Goal: Task Accomplishment & Management: Use online tool/utility

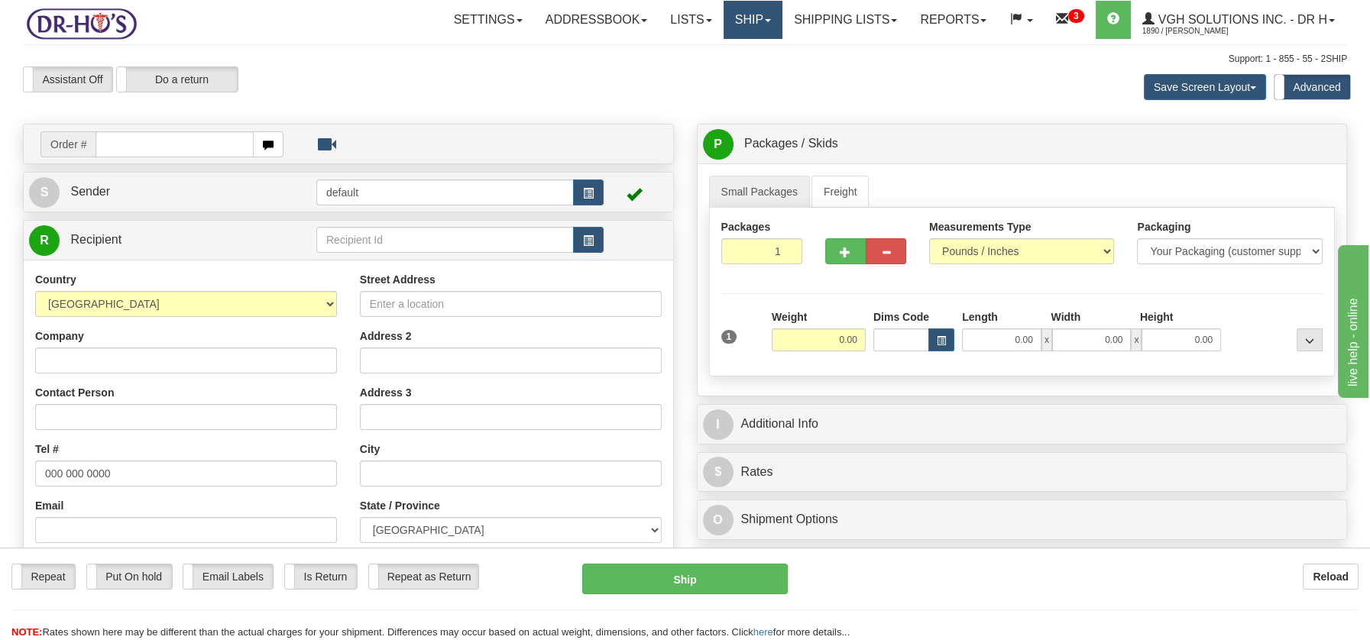
click at [734, 20] on link "Ship" at bounding box center [752, 20] width 59 height 38
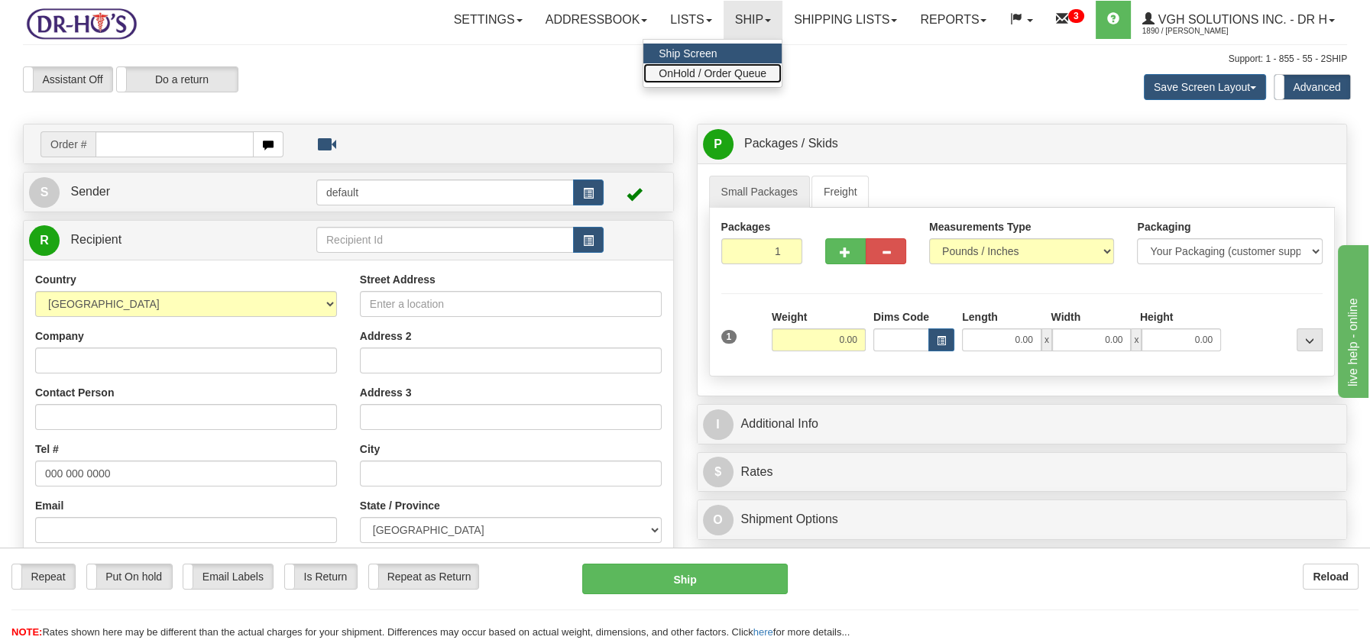
click at [725, 69] on span "OnHold / Order Queue" at bounding box center [713, 73] width 108 height 12
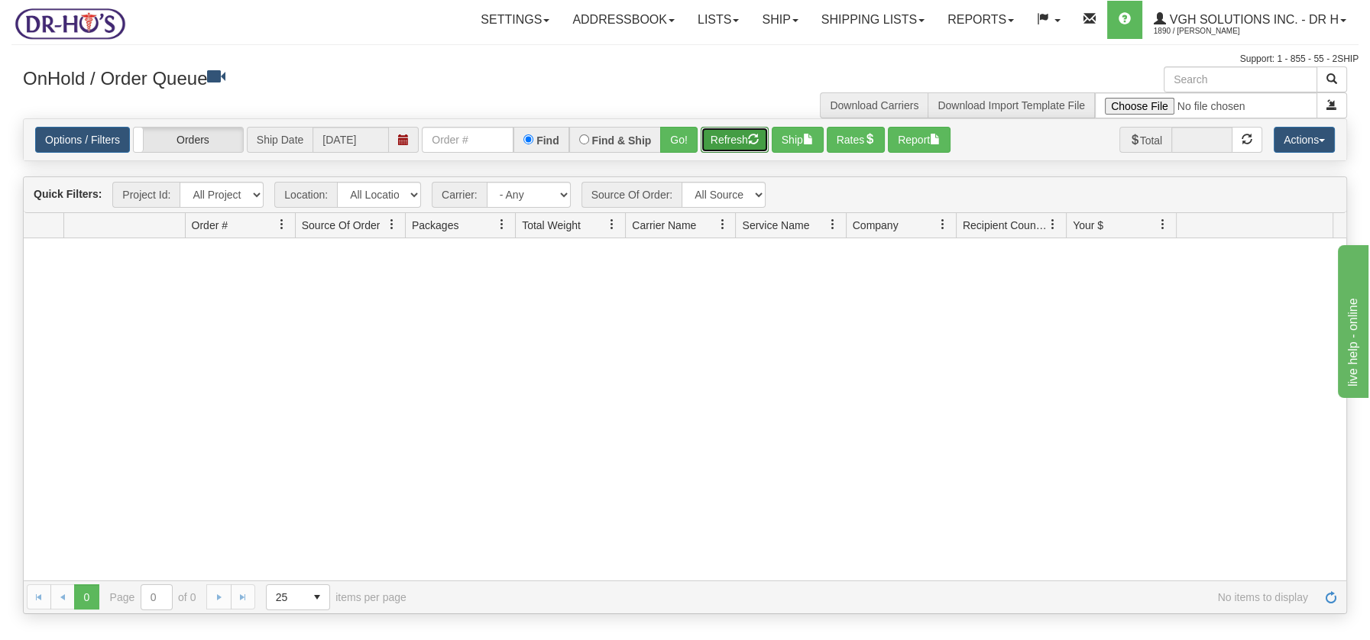
click at [731, 146] on button "Refresh" at bounding box center [735, 140] width 68 height 26
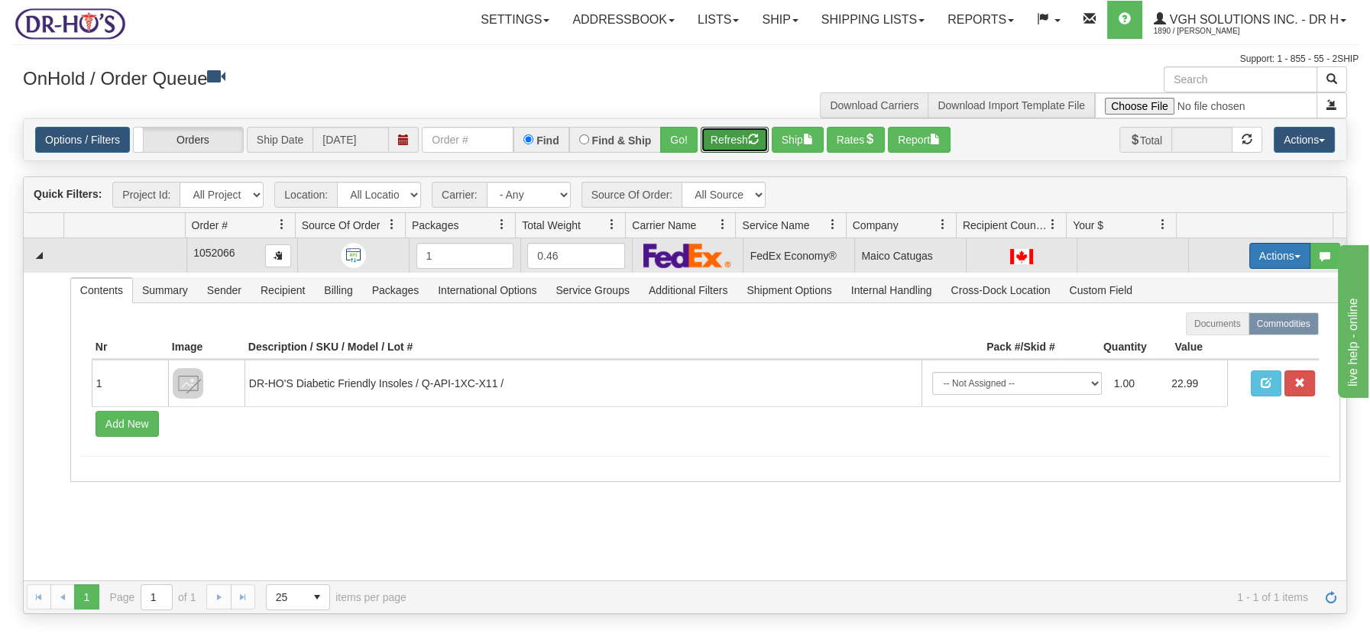
click at [1294, 255] on span "button" at bounding box center [1297, 256] width 6 height 3
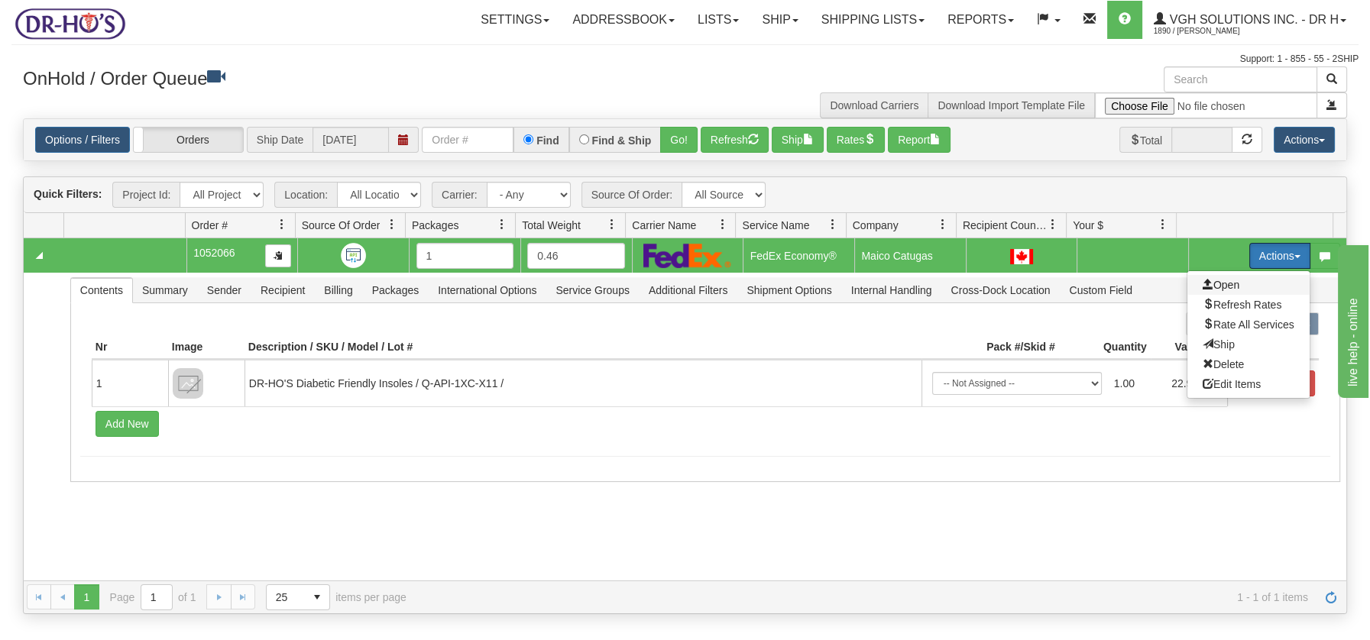
click at [1205, 280] on span "Open" at bounding box center [1220, 285] width 37 height 12
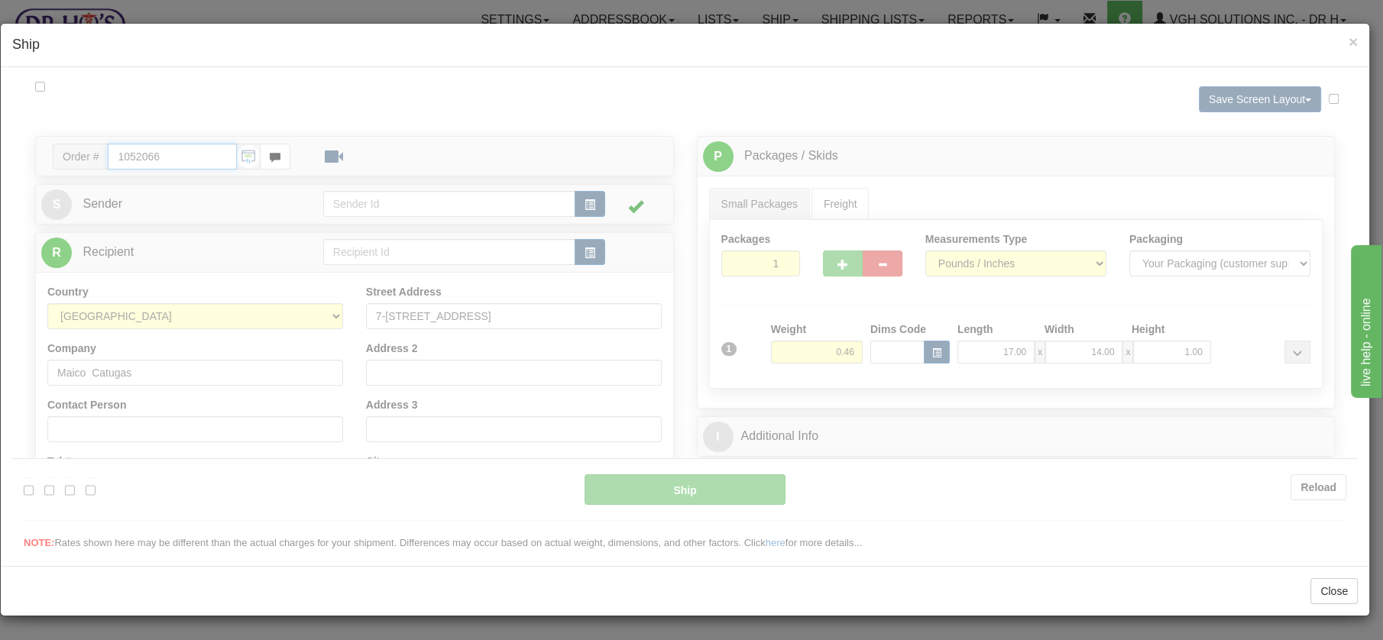
type input "20"
type input "10:54"
type input "16:00"
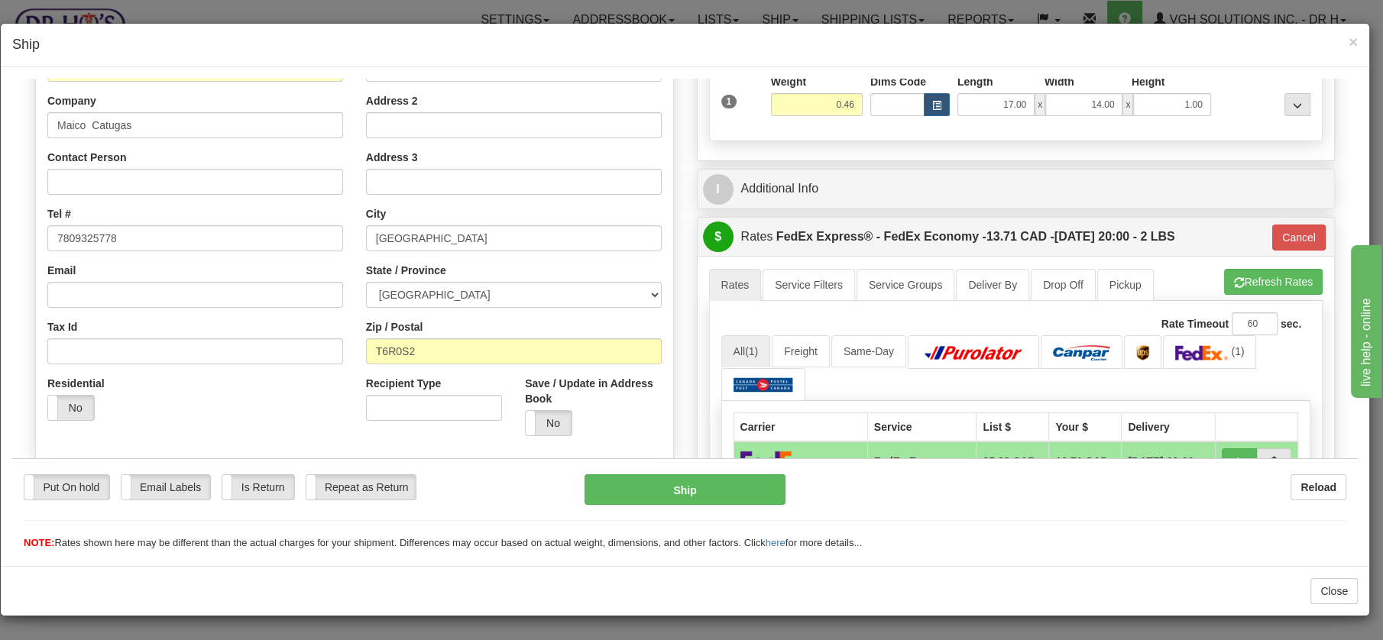
scroll to position [239, 0]
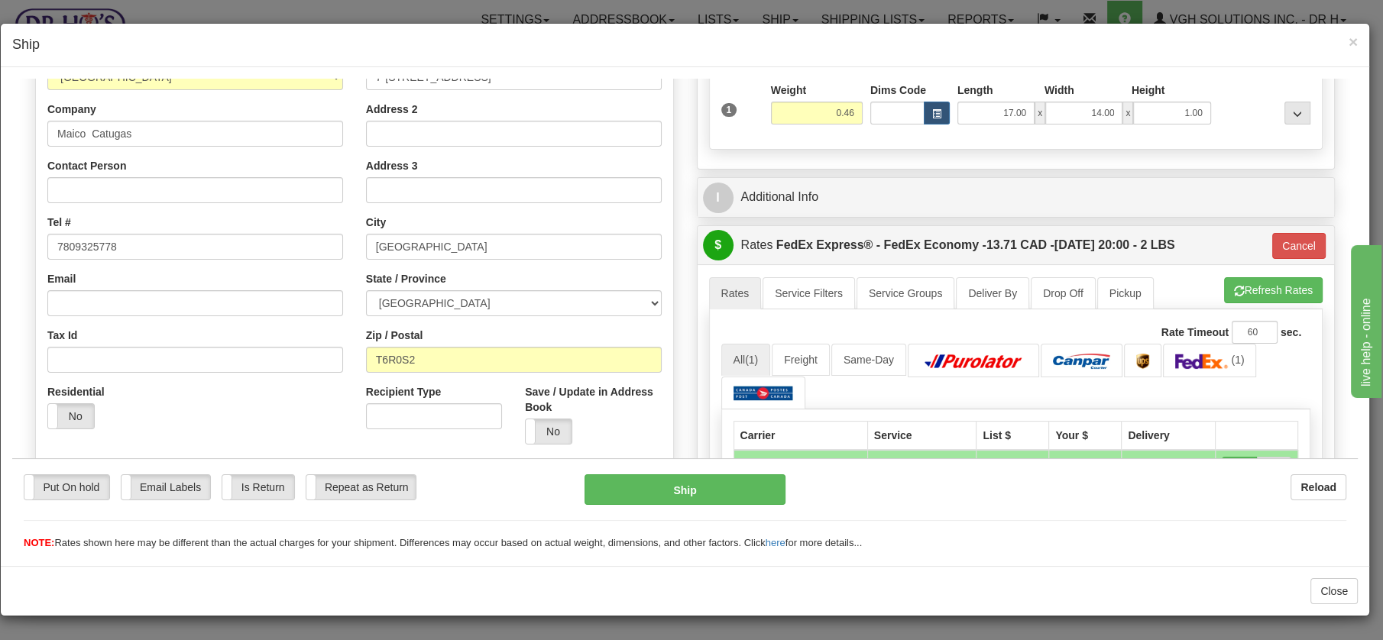
drag, startPoint x: 1349, startPoint y: 145, endPoint x: 165, endPoint y: 79, distance: 1186.0
drag, startPoint x: 147, startPoint y: 129, endPoint x: 27, endPoint y: 119, distance: 120.4
click at [27, 119] on div "Order # 1052066 S" at bounding box center [355, 233] width 662 height 675
click at [673, 481] on button "Ship" at bounding box center [684, 489] width 201 height 31
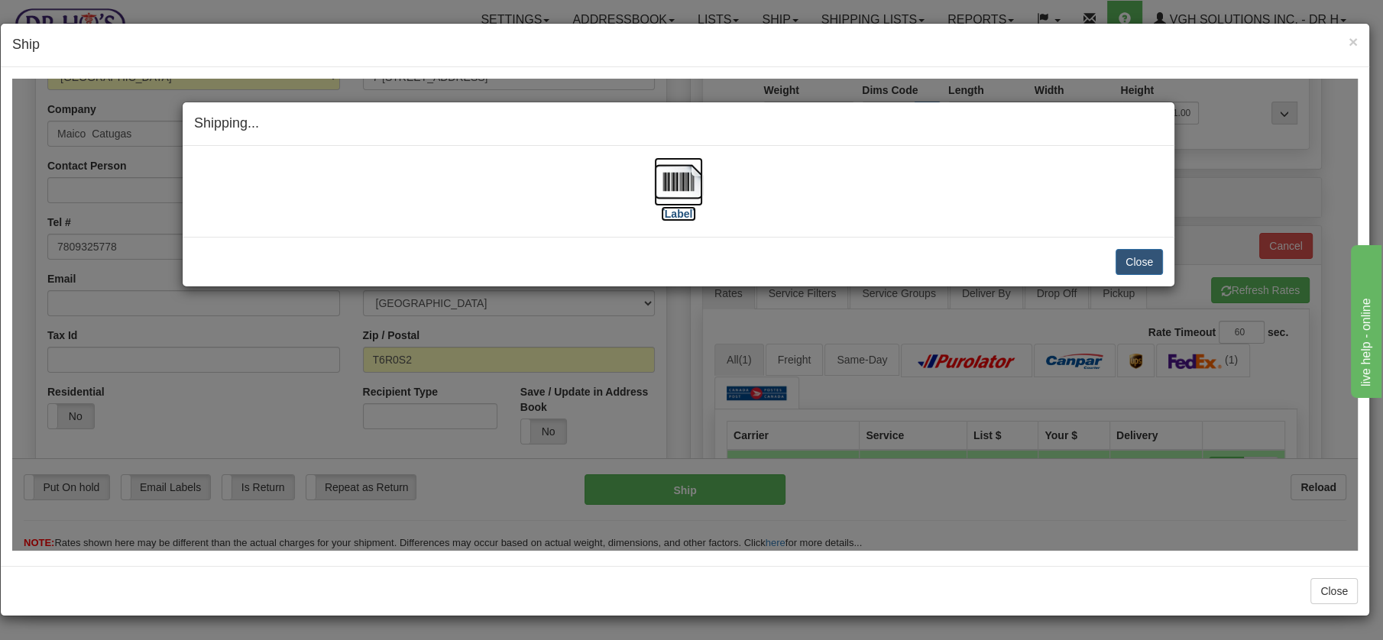
click at [681, 169] on img at bounding box center [678, 181] width 49 height 49
click at [1132, 264] on button "Close" at bounding box center [1138, 261] width 47 height 26
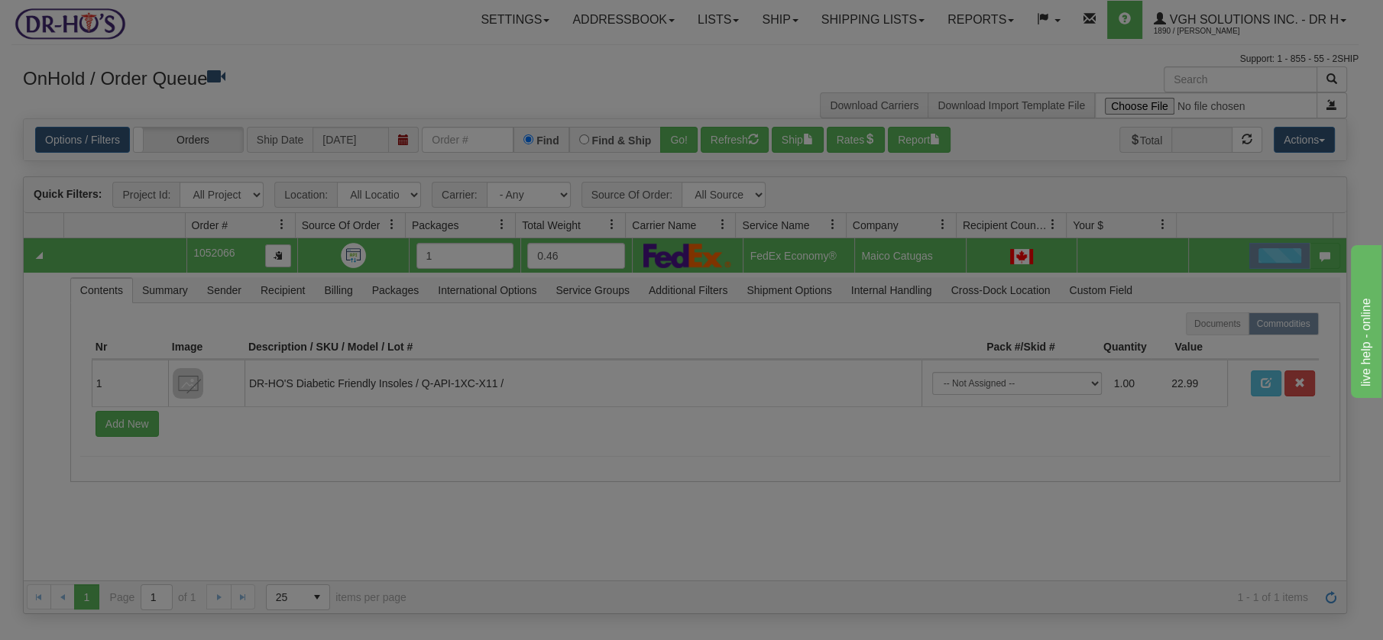
scroll to position [0, 0]
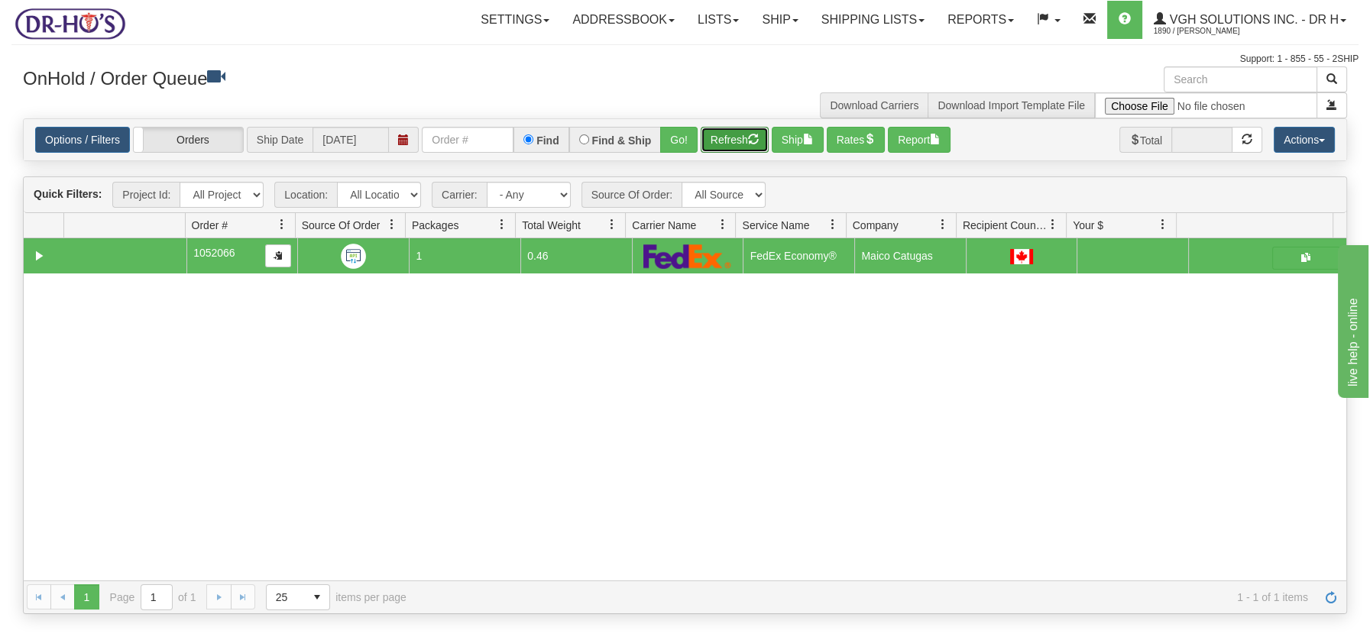
click at [730, 144] on button "Refresh" at bounding box center [735, 140] width 68 height 26
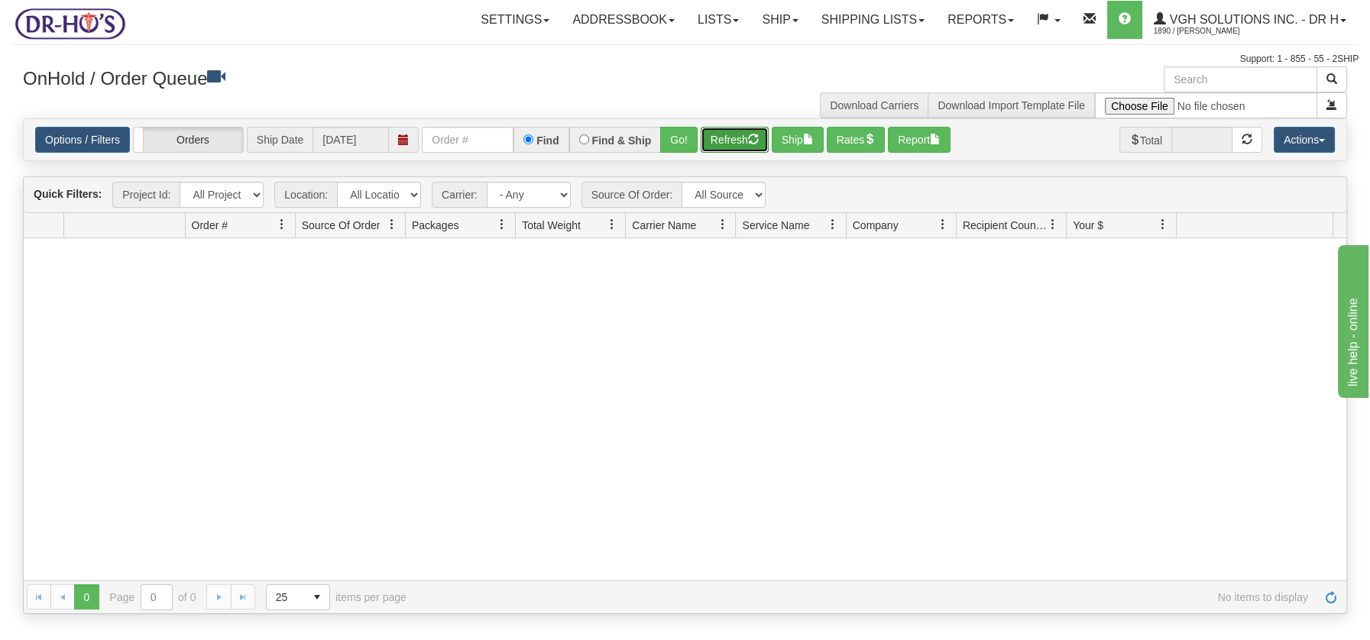
click at [749, 134] on button "Refresh" at bounding box center [735, 140] width 68 height 26
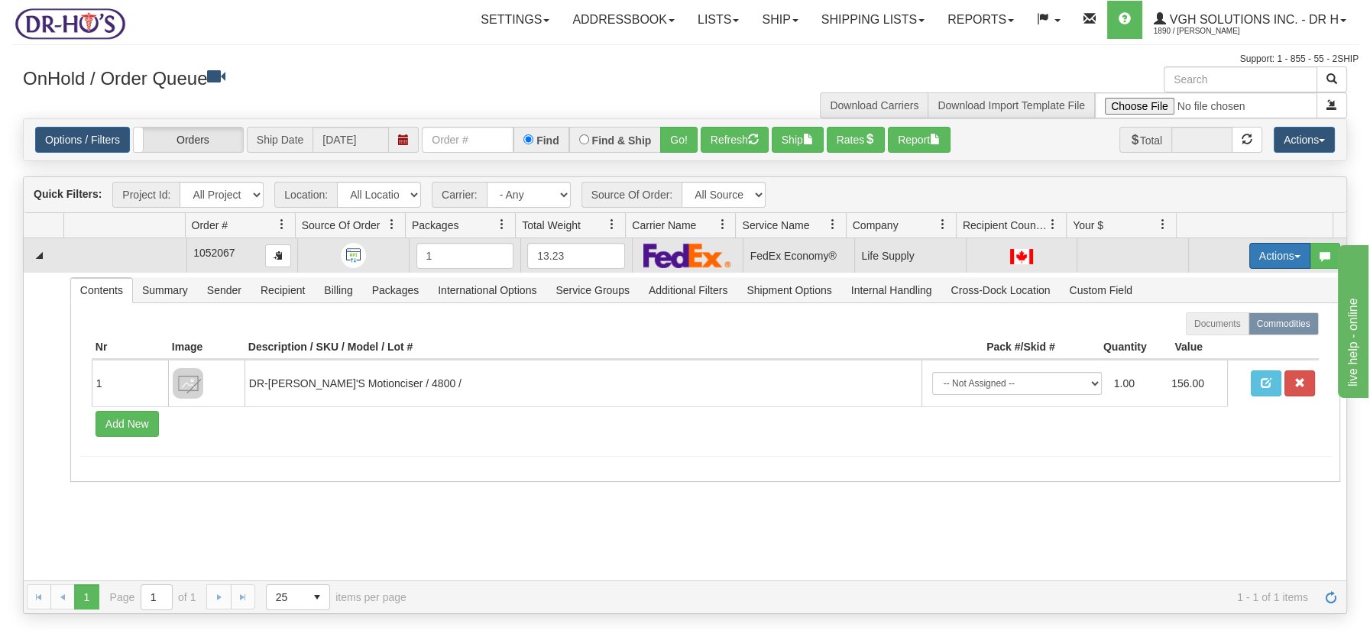
click at [1287, 253] on button "Actions" at bounding box center [1279, 256] width 61 height 26
click at [1210, 286] on span "Open" at bounding box center [1220, 285] width 37 height 12
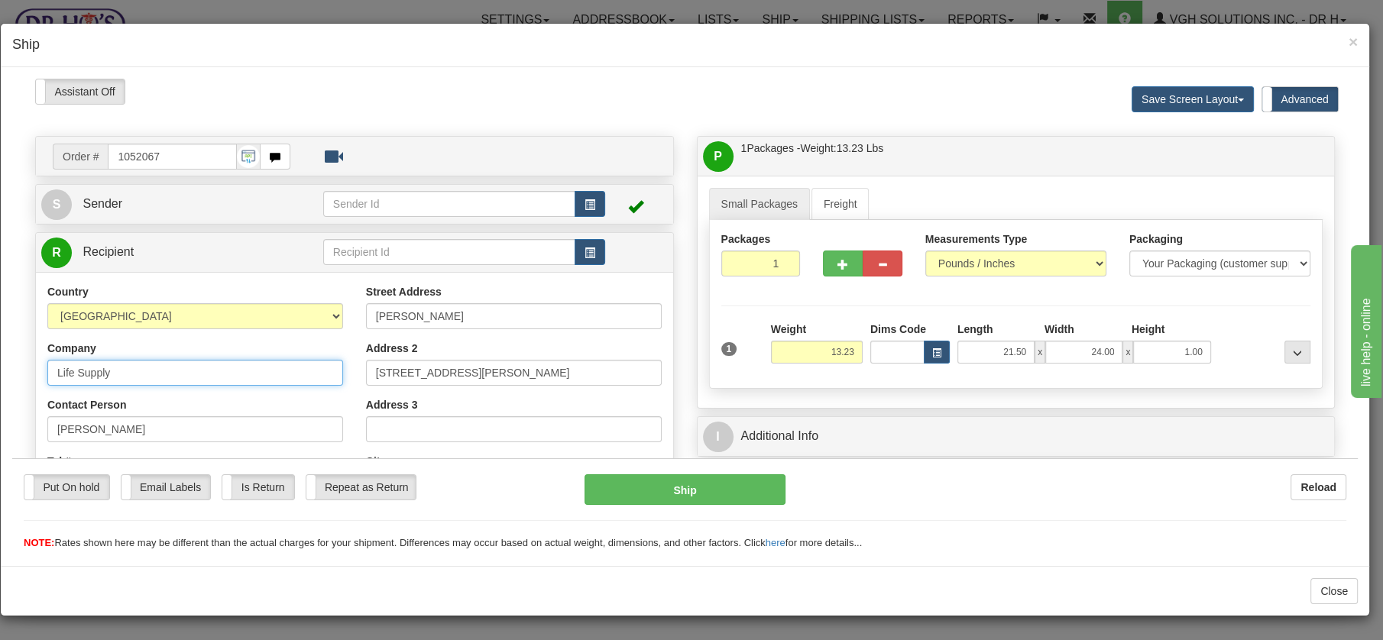
drag, startPoint x: 126, startPoint y: 375, endPoint x: 8, endPoint y: 362, distance: 118.4
click at [12, 362] on html "Please wait... Attention! Ok Add to Bidding... Preview Custom Documents Preview…" at bounding box center [684, 314] width 1345 height 472
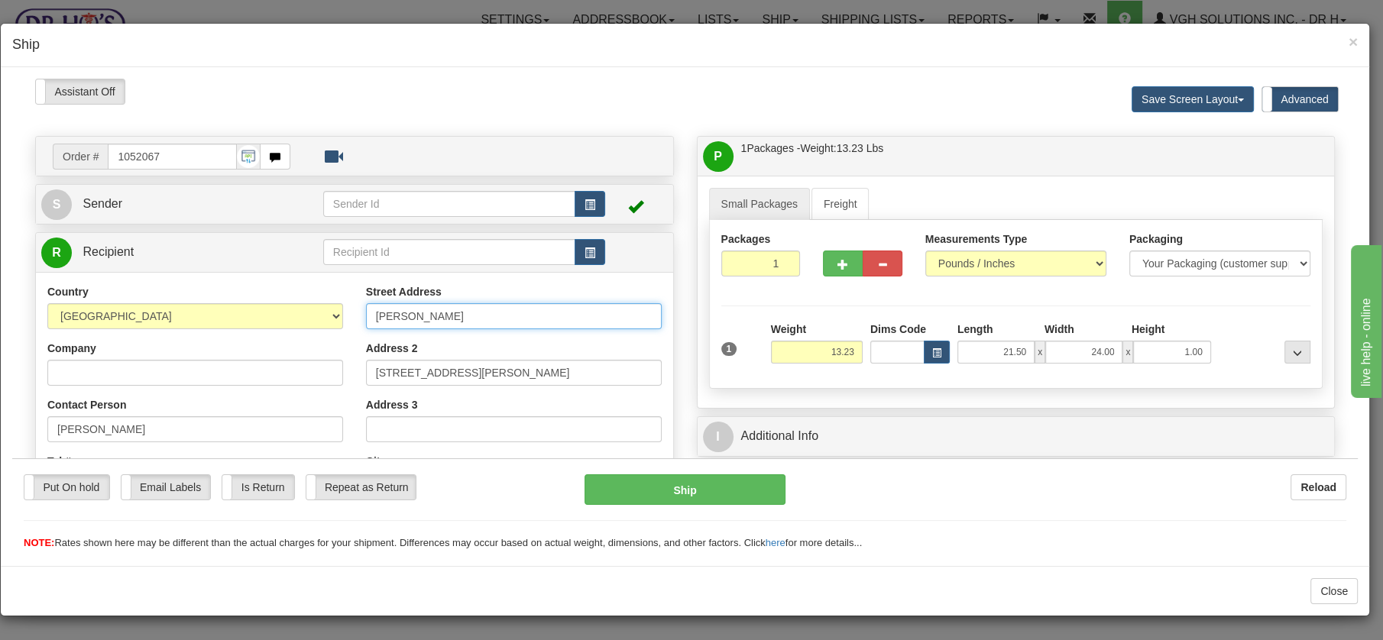
drag, startPoint x: 435, startPoint y: 306, endPoint x: 347, endPoint y: 306, distance: 87.9
click at [347, 306] on div "Country [GEOGRAPHIC_DATA] [GEOGRAPHIC_DATA] [GEOGRAPHIC_DATA] [GEOGRAPHIC_DATA]…" at bounding box center [354, 488] width 637 height 411
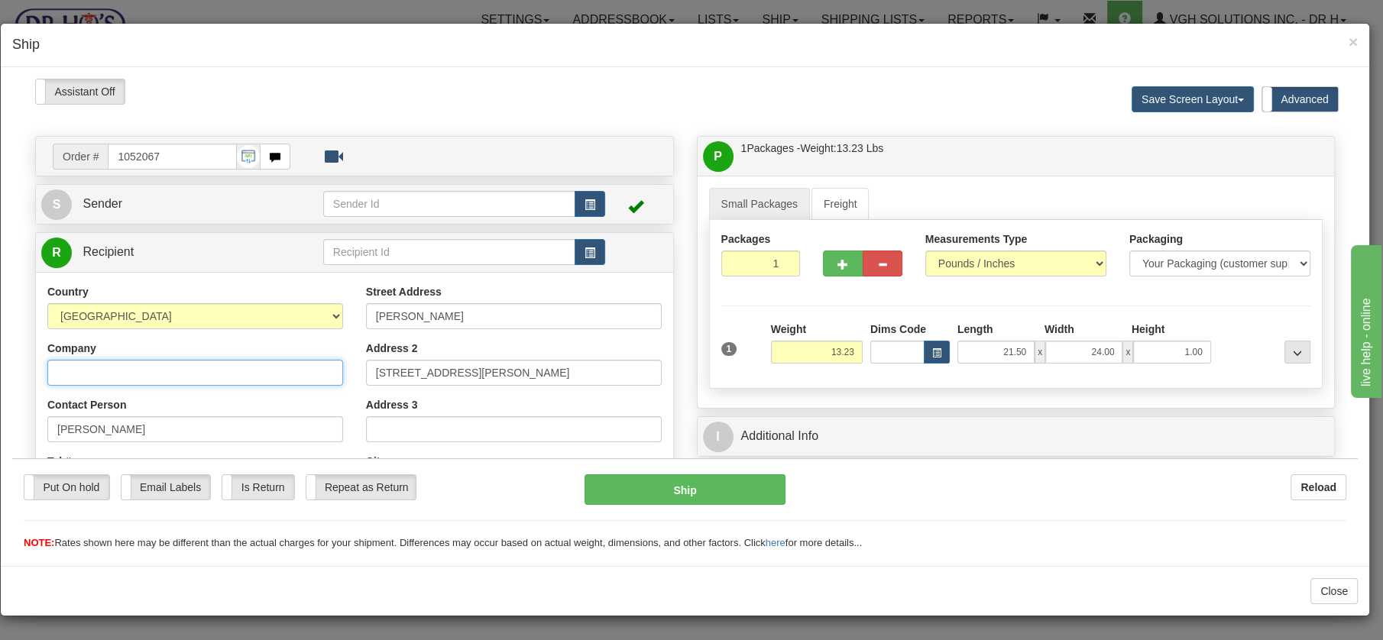
click at [85, 369] on input "Company" at bounding box center [195, 372] width 296 height 26
paste input "[PERSON_NAME]"
type input "[PERSON_NAME]"
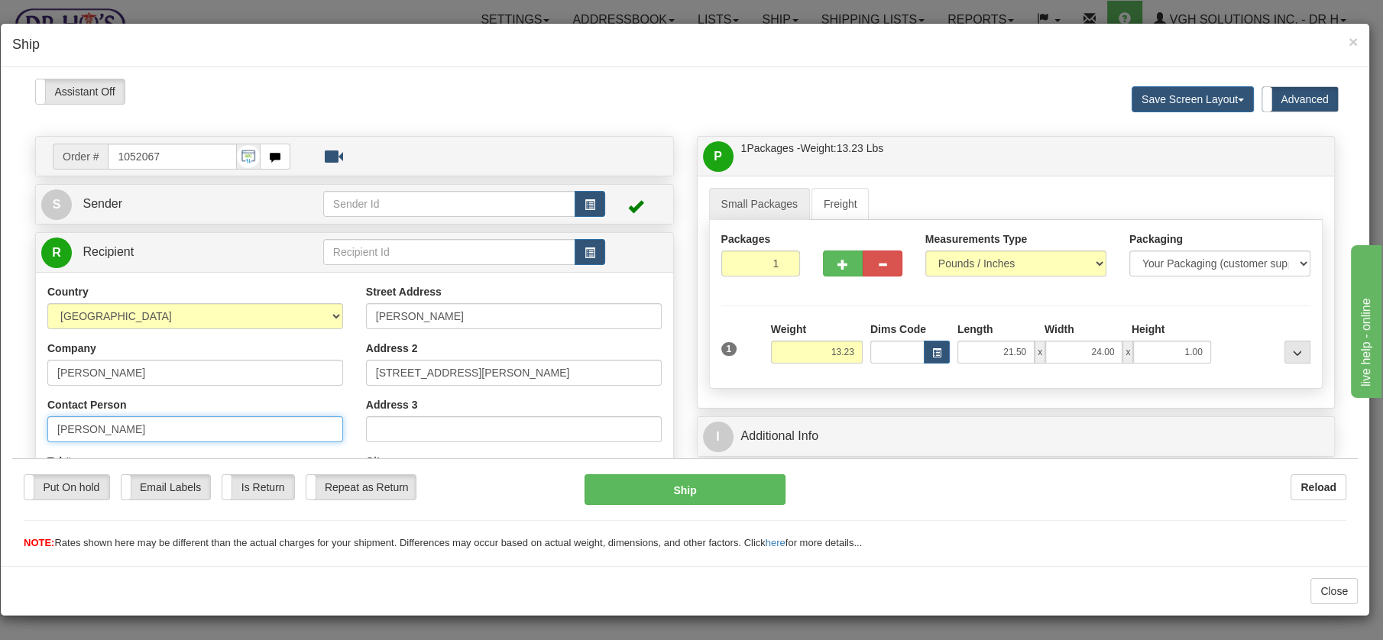
drag, startPoint x: 125, startPoint y: 426, endPoint x: 29, endPoint y: 420, distance: 95.7
click at [29, 420] on div "Order # 1052067 S" at bounding box center [355, 472] width 662 height 675
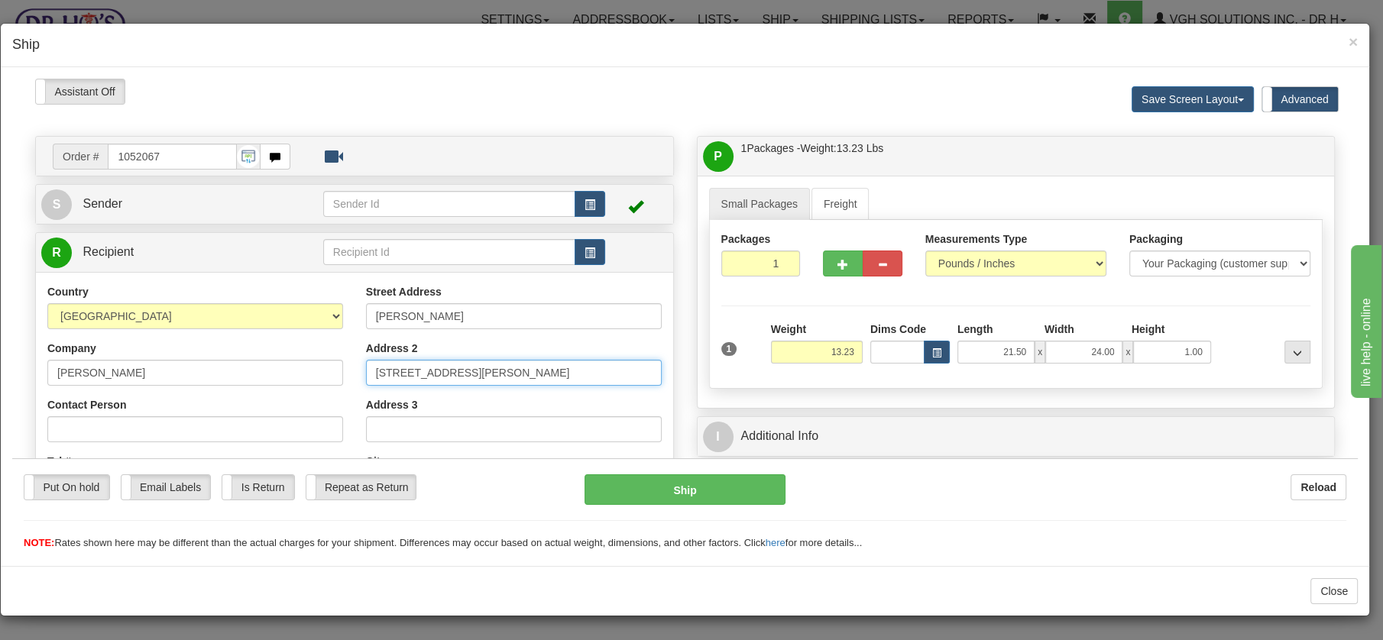
drag, startPoint x: 464, startPoint y: 368, endPoint x: 349, endPoint y: 366, distance: 115.4
click at [349, 366] on div "Country [GEOGRAPHIC_DATA] [GEOGRAPHIC_DATA] [GEOGRAPHIC_DATA] [GEOGRAPHIC_DATA]…" at bounding box center [354, 488] width 637 height 411
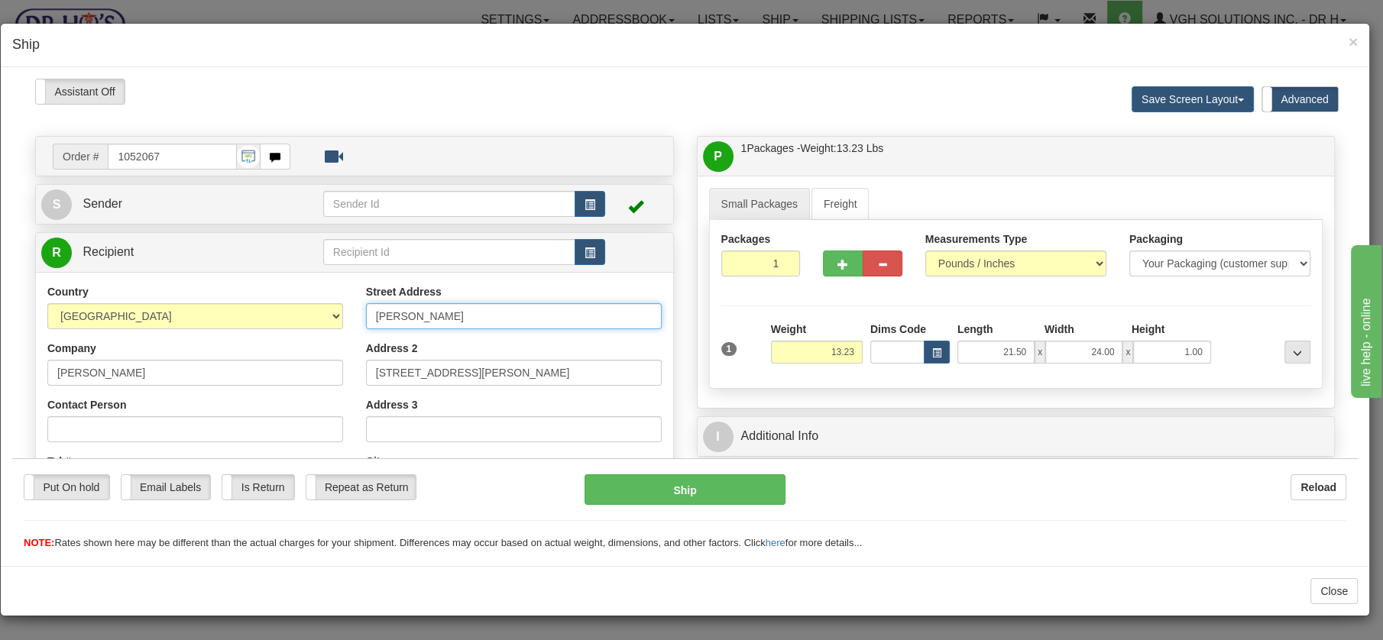
drag, startPoint x: 435, startPoint y: 312, endPoint x: 335, endPoint y: 312, distance: 100.1
click at [335, 312] on div "Country [GEOGRAPHIC_DATA] [GEOGRAPHIC_DATA] [GEOGRAPHIC_DATA] [GEOGRAPHIC_DATA]…" at bounding box center [354, 488] width 637 height 411
paste input "[STREET_ADDRESS][PERSON_NAME]"
type input "[STREET_ADDRESS][PERSON_NAME]"
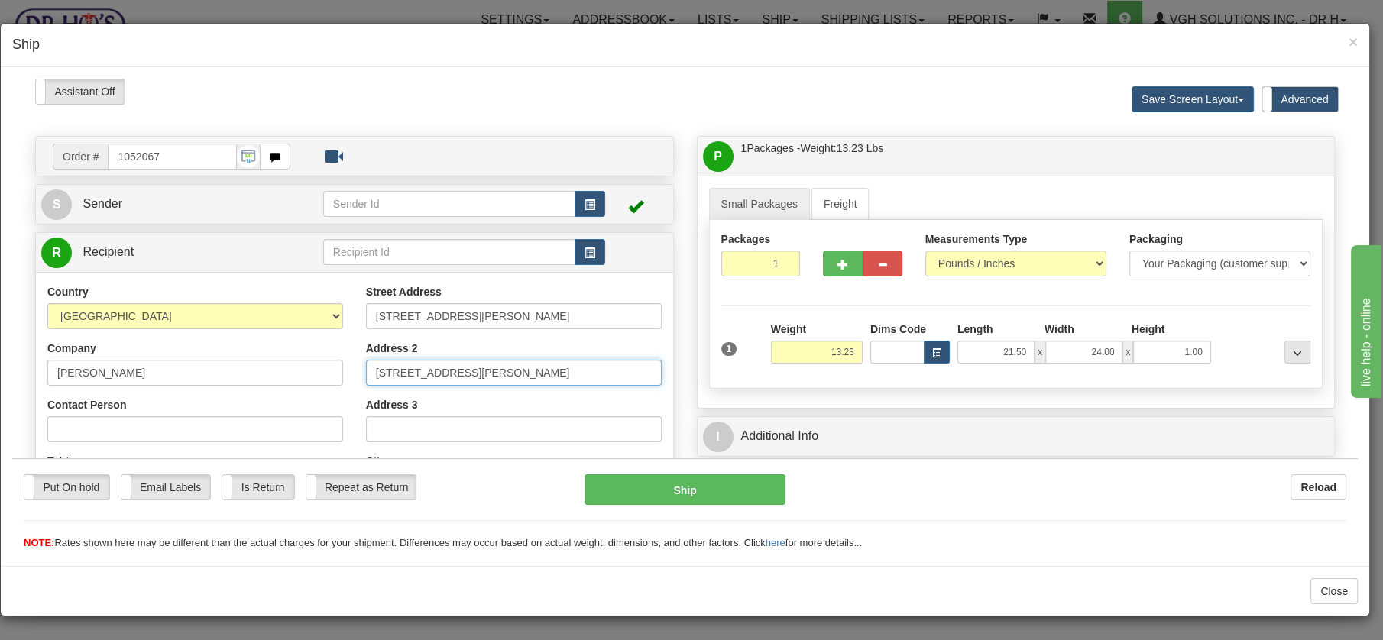
drag, startPoint x: 459, startPoint y: 371, endPoint x: 351, endPoint y: 361, distance: 108.2
click at [354, 361] on div "Street Address [STREET_ADDRESS][PERSON_NAME] Address 2 [STREET_ADDRESS][PERSON_…" at bounding box center [513, 488] width 319 height 411
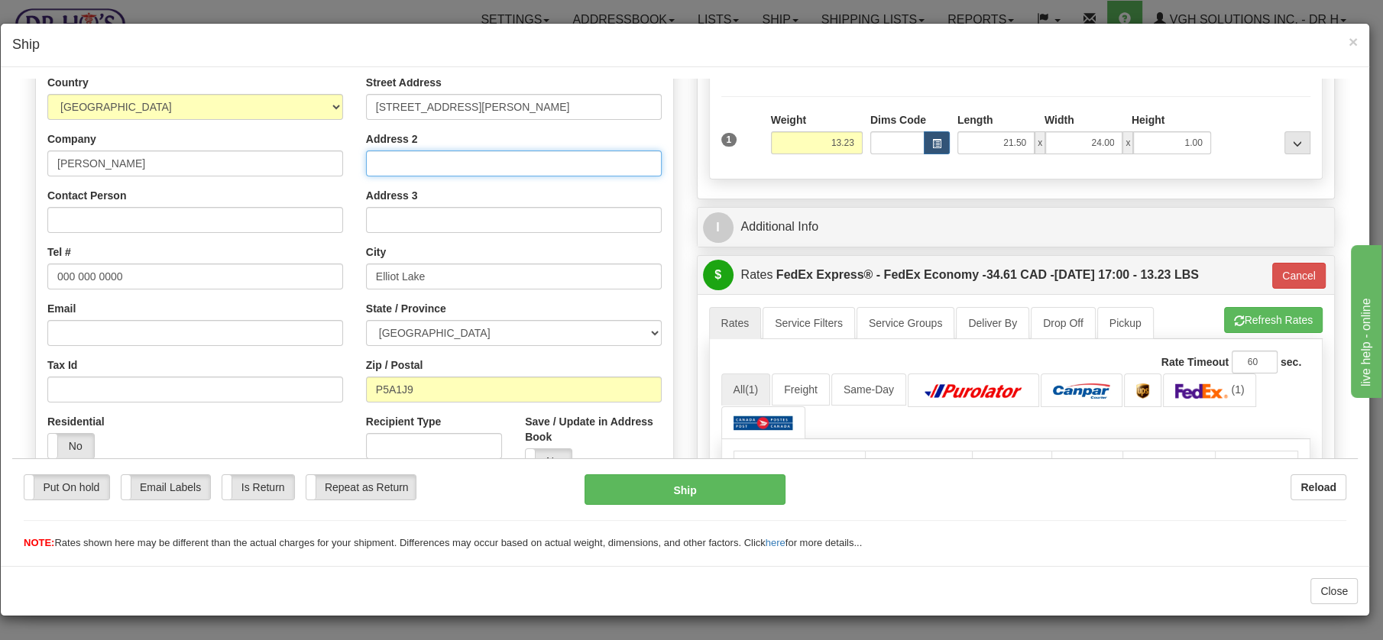
scroll to position [215, 0]
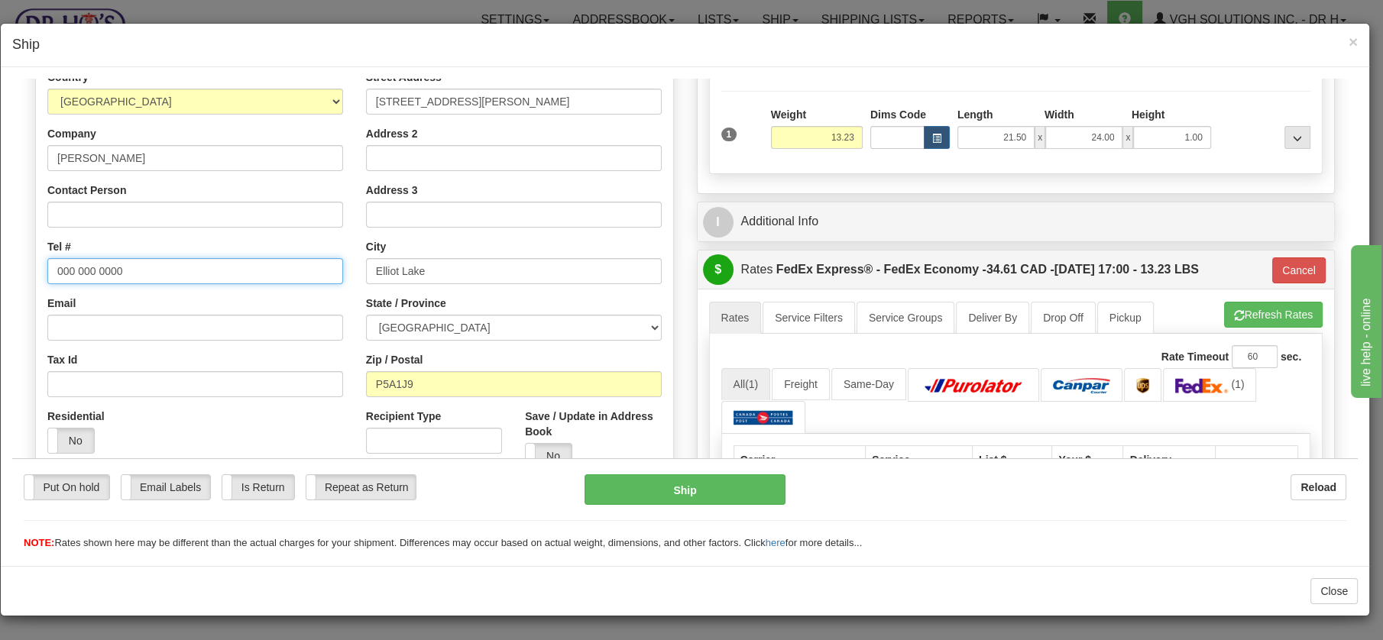
click at [150, 271] on input "000 000 0000" at bounding box center [195, 270] width 296 height 26
drag, startPoint x: 150, startPoint y: 271, endPoint x: 48, endPoint y: 261, distance: 102.2
click at [48, 261] on input "000 000 0000" at bounding box center [195, 270] width 296 height 26
paste input "7058482618"
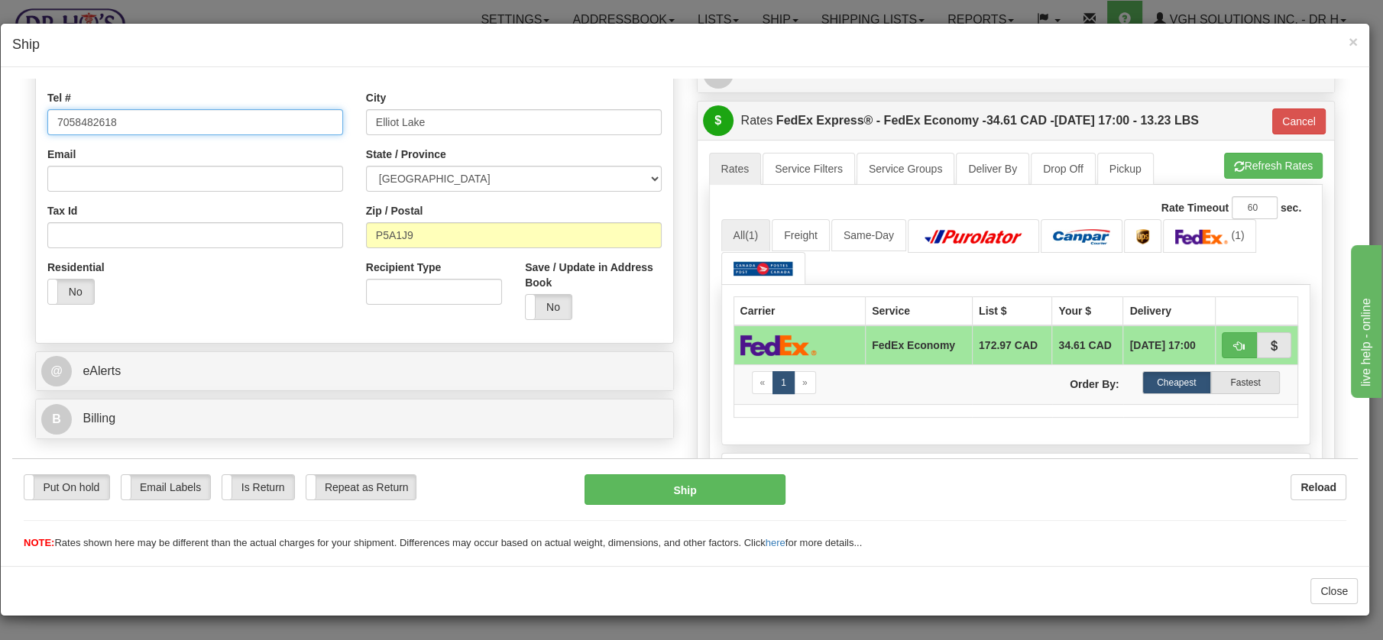
scroll to position [360, 0]
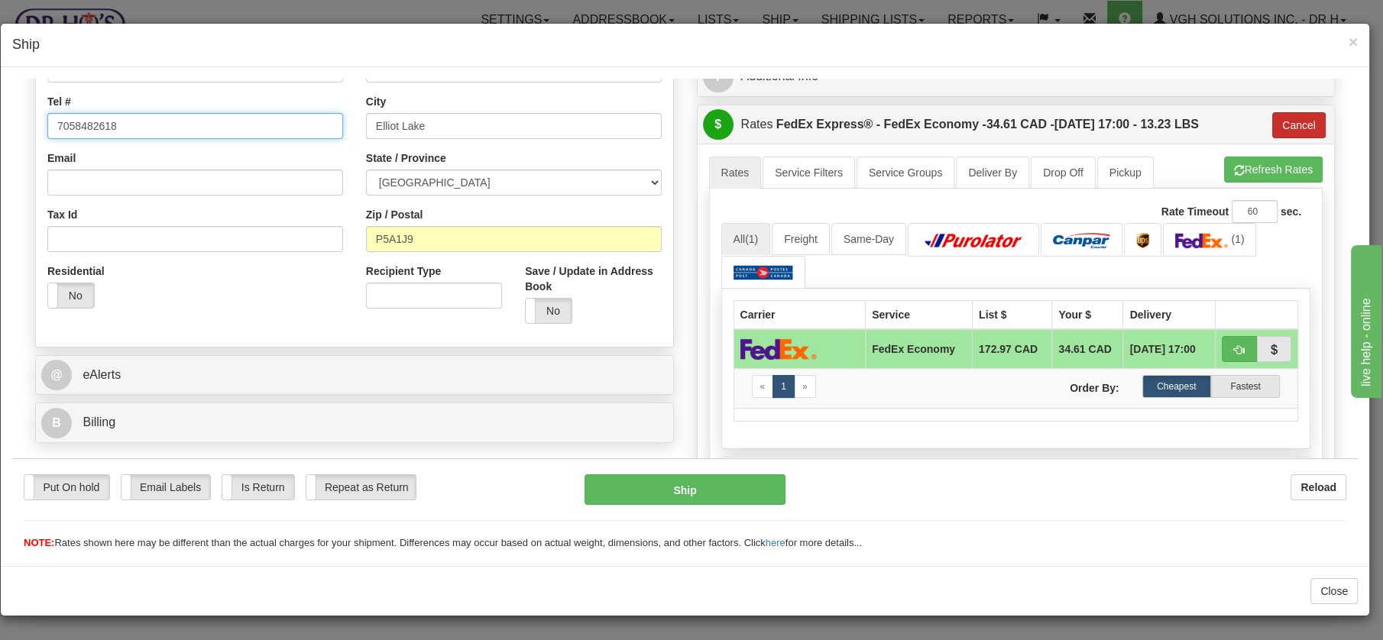
type input "7058482618"
click at [1289, 118] on button "Cancel" at bounding box center [1298, 125] width 53 height 26
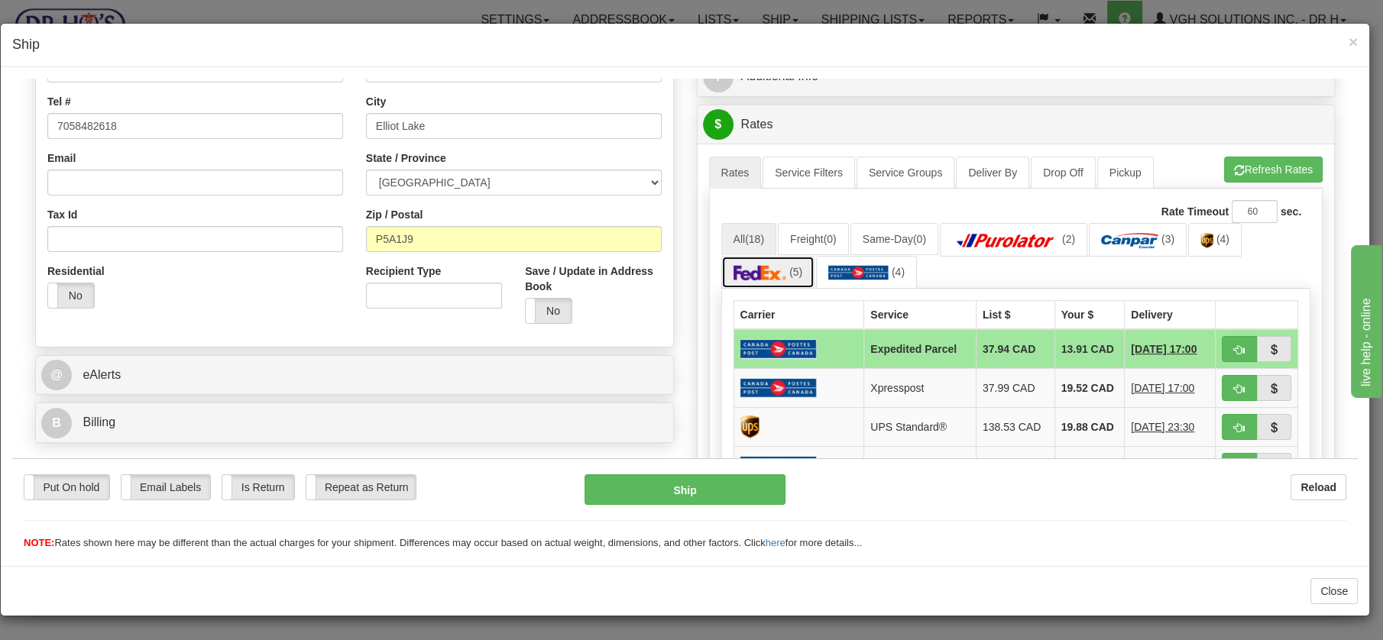
click at [746, 271] on img at bounding box center [759, 271] width 53 height 15
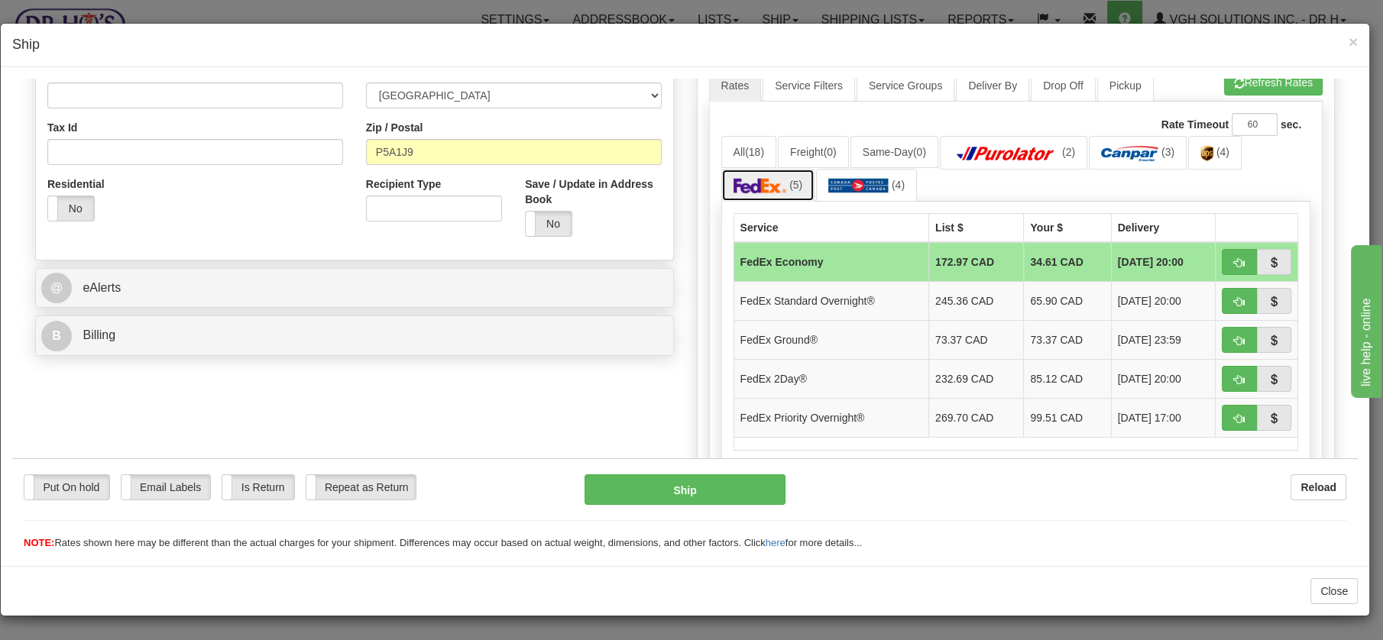
scroll to position [143, 0]
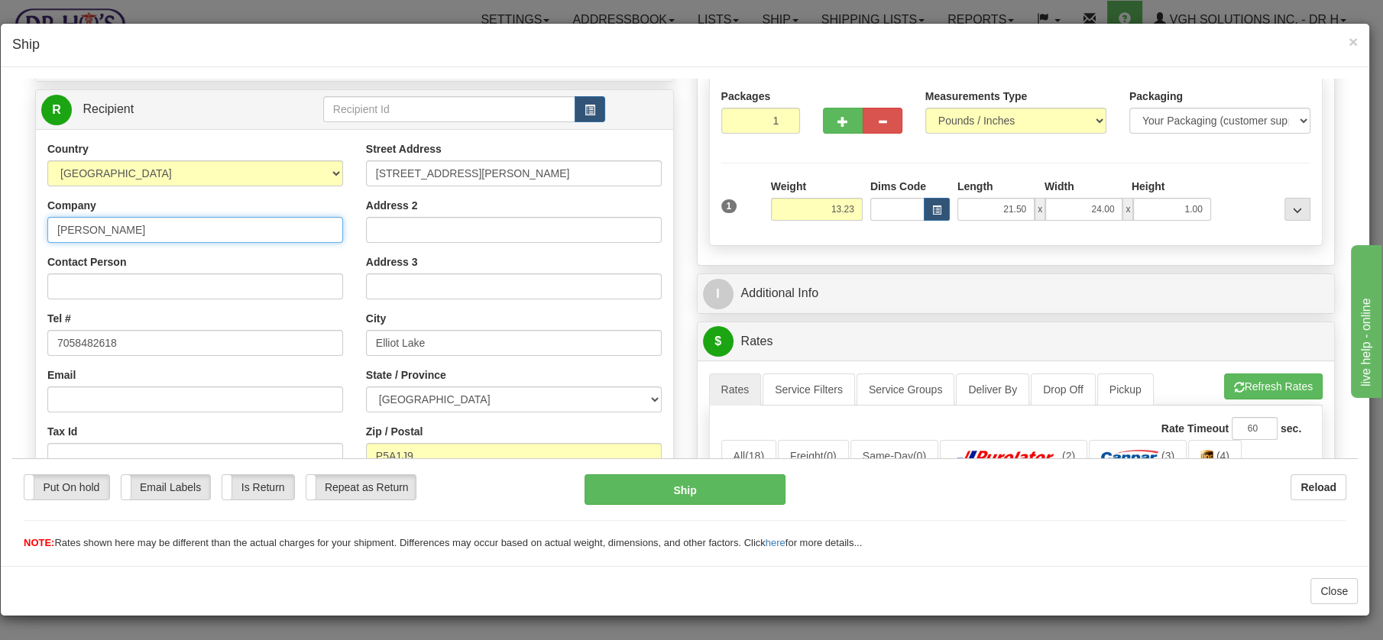
drag, startPoint x: 135, startPoint y: 229, endPoint x: 39, endPoint y: 223, distance: 96.5
click at [39, 223] on div "Country [GEOGRAPHIC_DATA] [GEOGRAPHIC_DATA] [GEOGRAPHIC_DATA] [GEOGRAPHIC_DATA]…" at bounding box center [195, 339] width 319 height 396
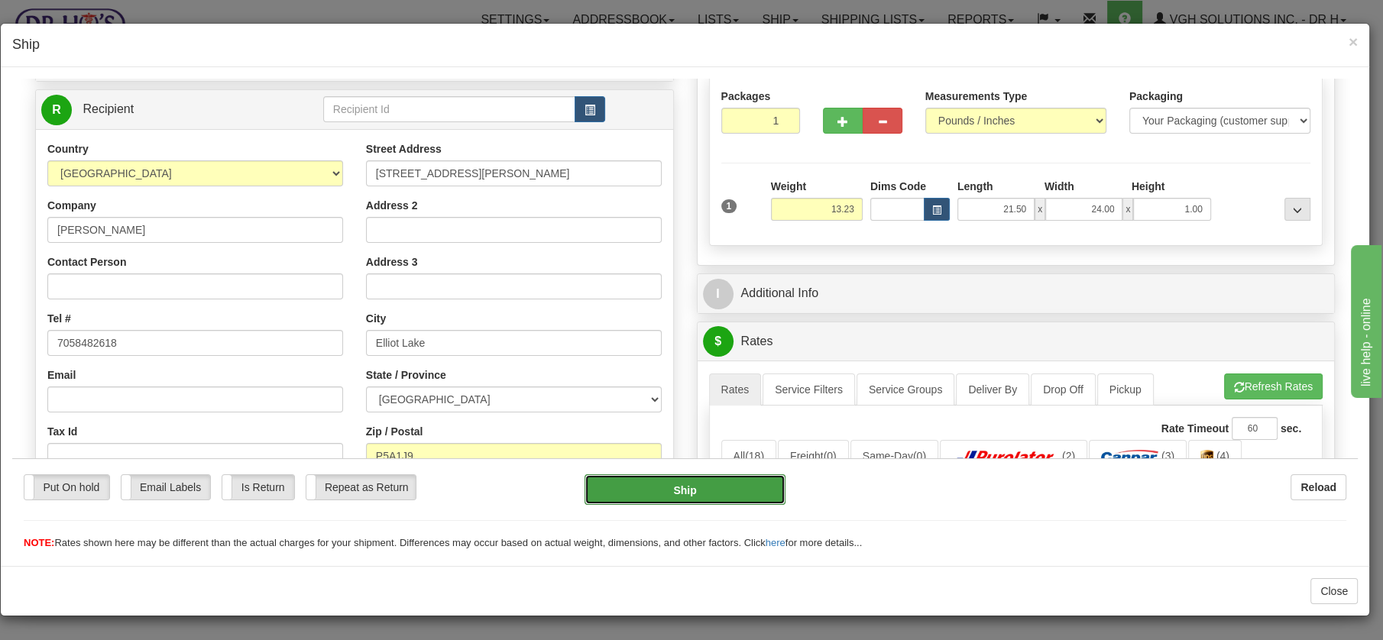
click at [694, 488] on button "Ship" at bounding box center [684, 489] width 201 height 31
type input "20"
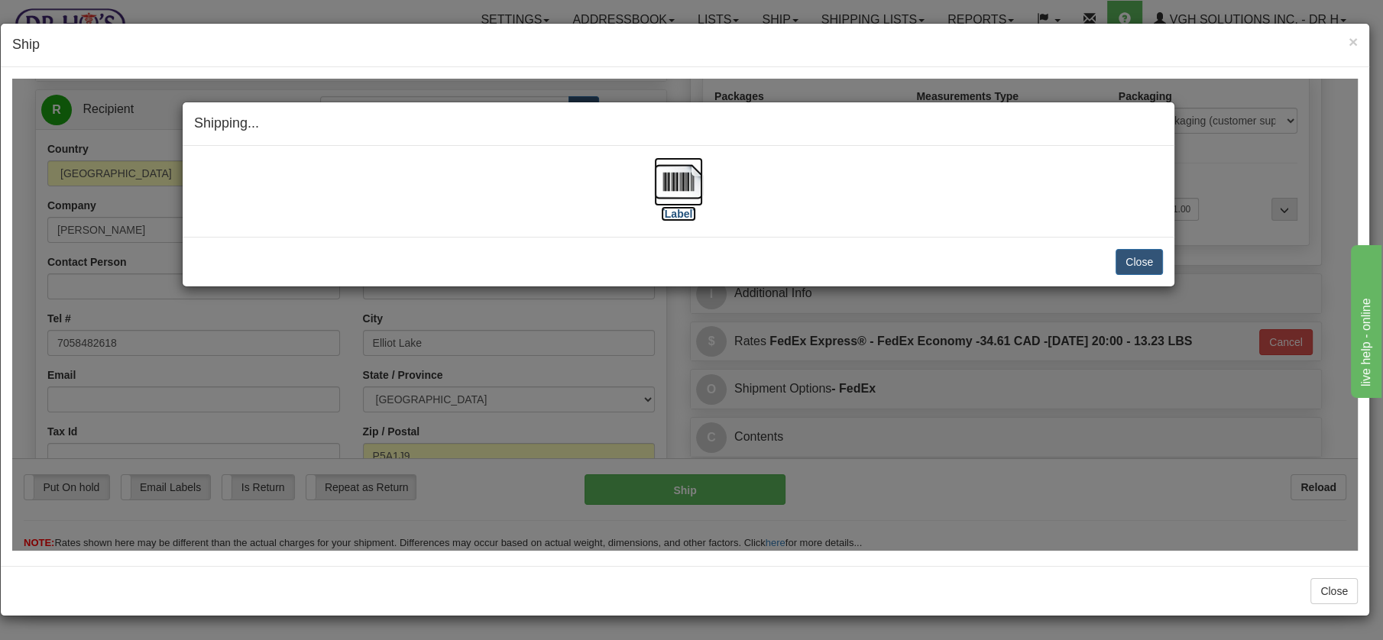
click at [691, 180] on img at bounding box center [678, 181] width 49 height 49
click at [1131, 259] on button "Close" at bounding box center [1138, 261] width 47 height 26
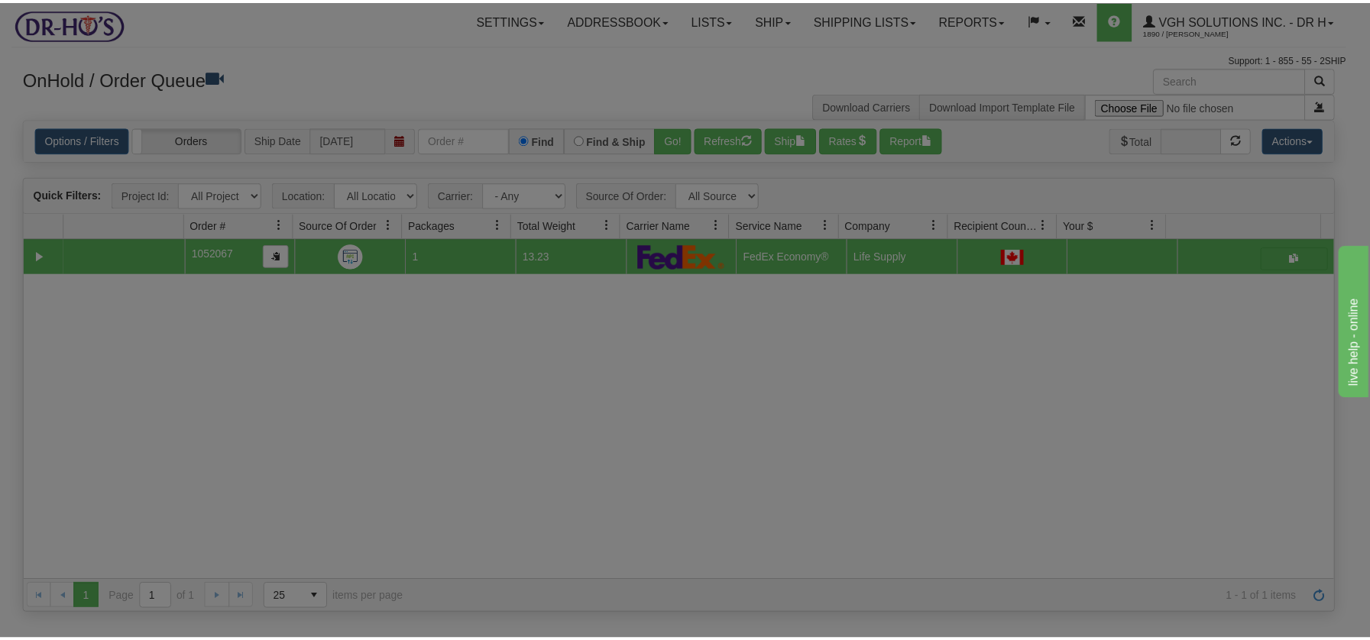
scroll to position [0, 0]
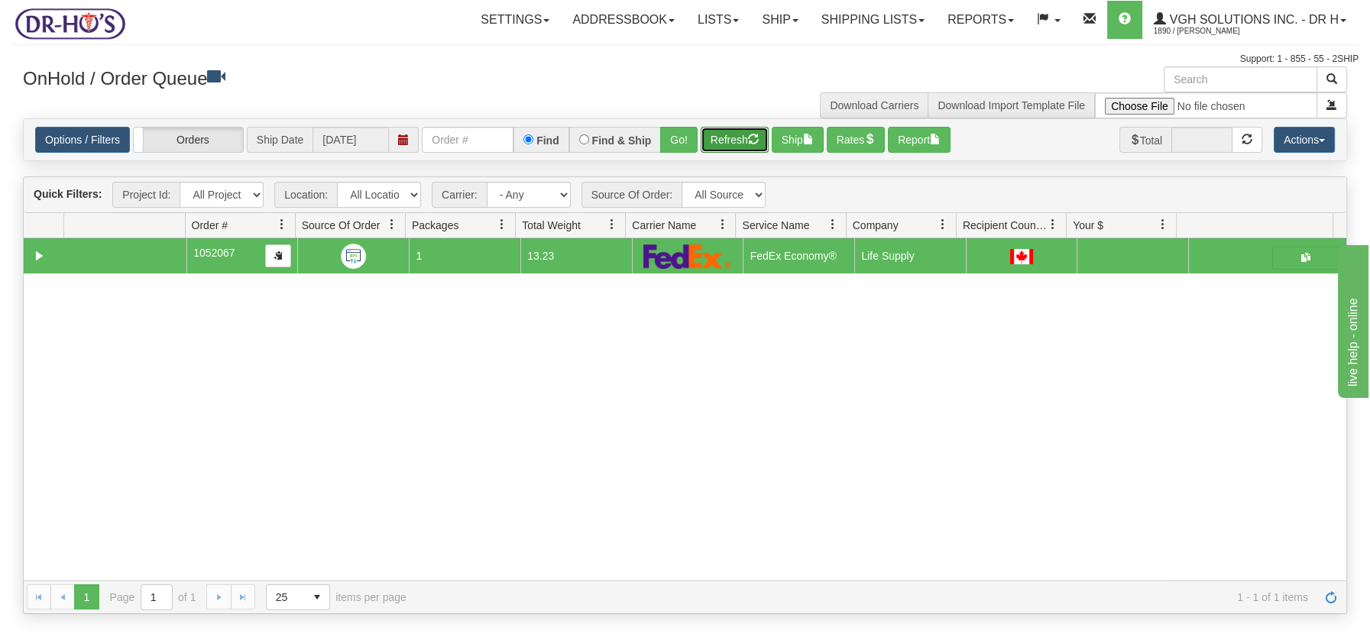
drag, startPoint x: 732, startPoint y: 131, endPoint x: 716, endPoint y: 137, distance: 17.2
click at [728, 131] on button "Refresh" at bounding box center [735, 140] width 68 height 26
